Goal: Check status: Check status

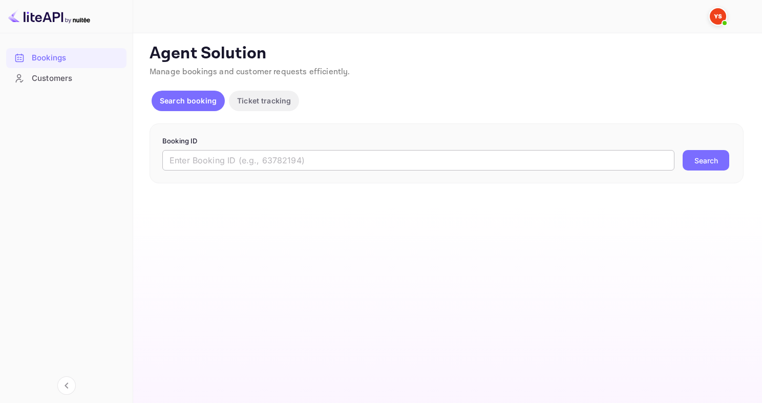
click at [313, 162] on input "text" at bounding box center [418, 160] width 512 height 20
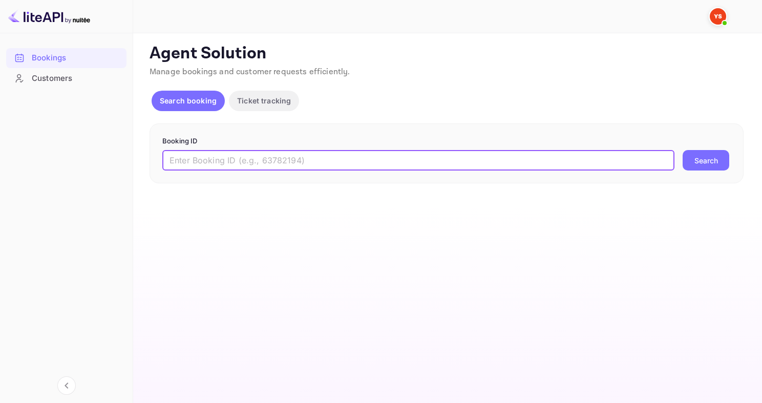
paste input "9507604"
type input "9507604"
click at [696, 157] on button "Search" at bounding box center [706, 160] width 47 height 20
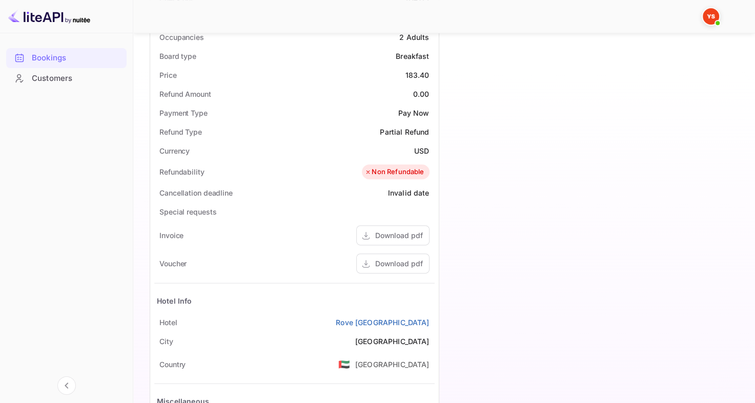
scroll to position [344, 0]
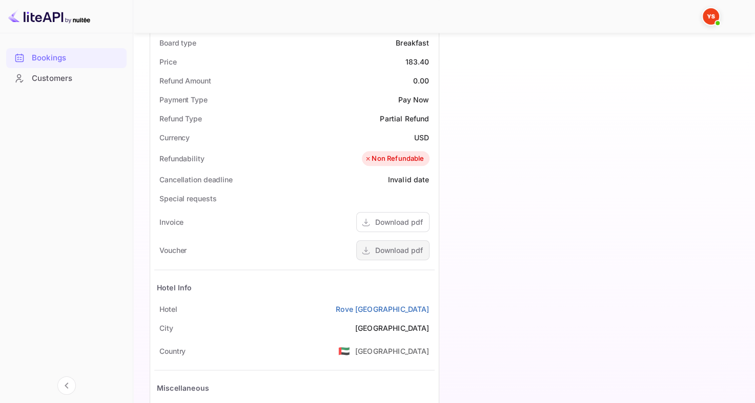
click at [384, 251] on div "Download pdf" at bounding box center [399, 250] width 48 height 11
